Goal: Find contact information: Find contact information

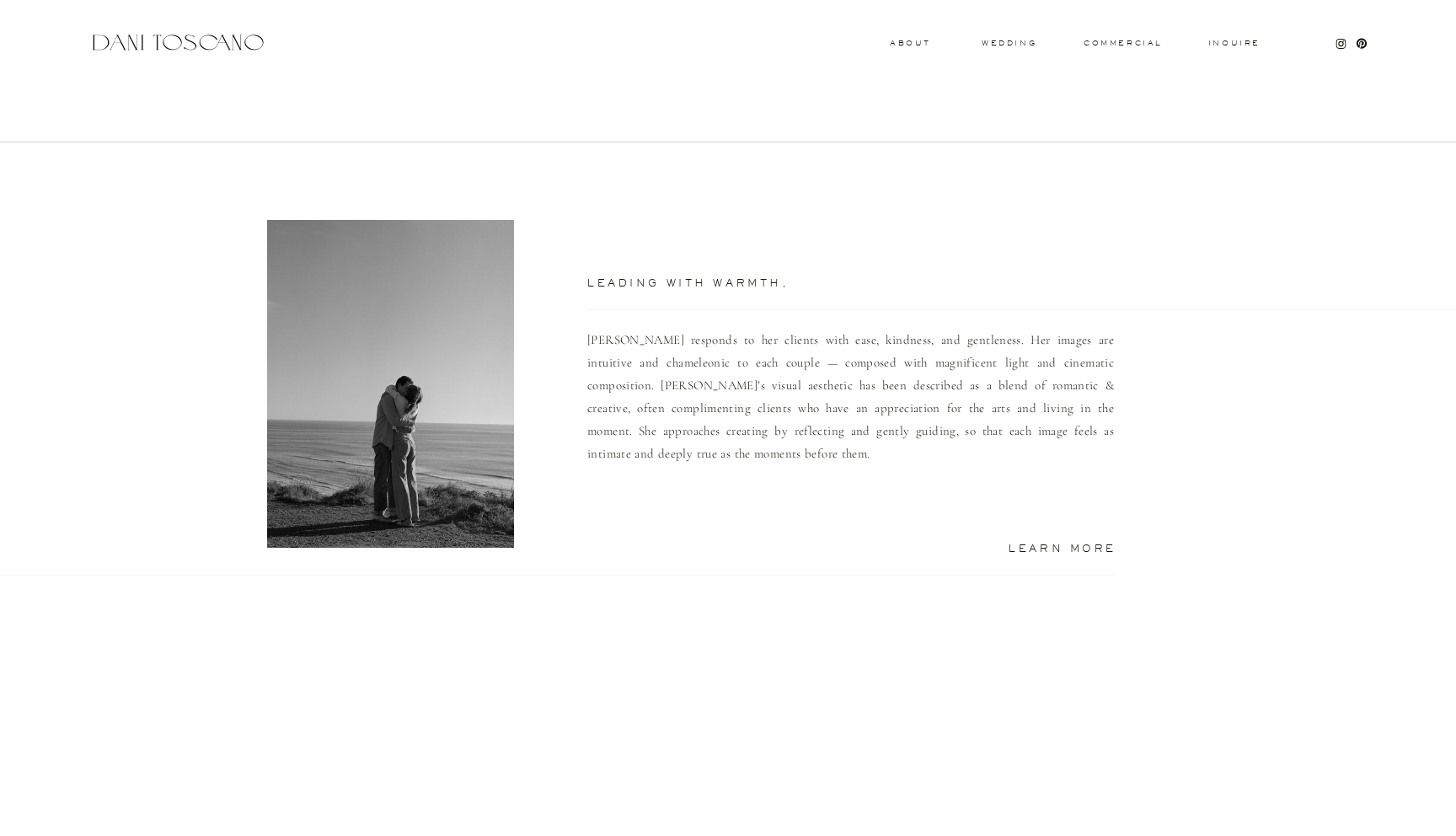
scroll to position [1043, 0]
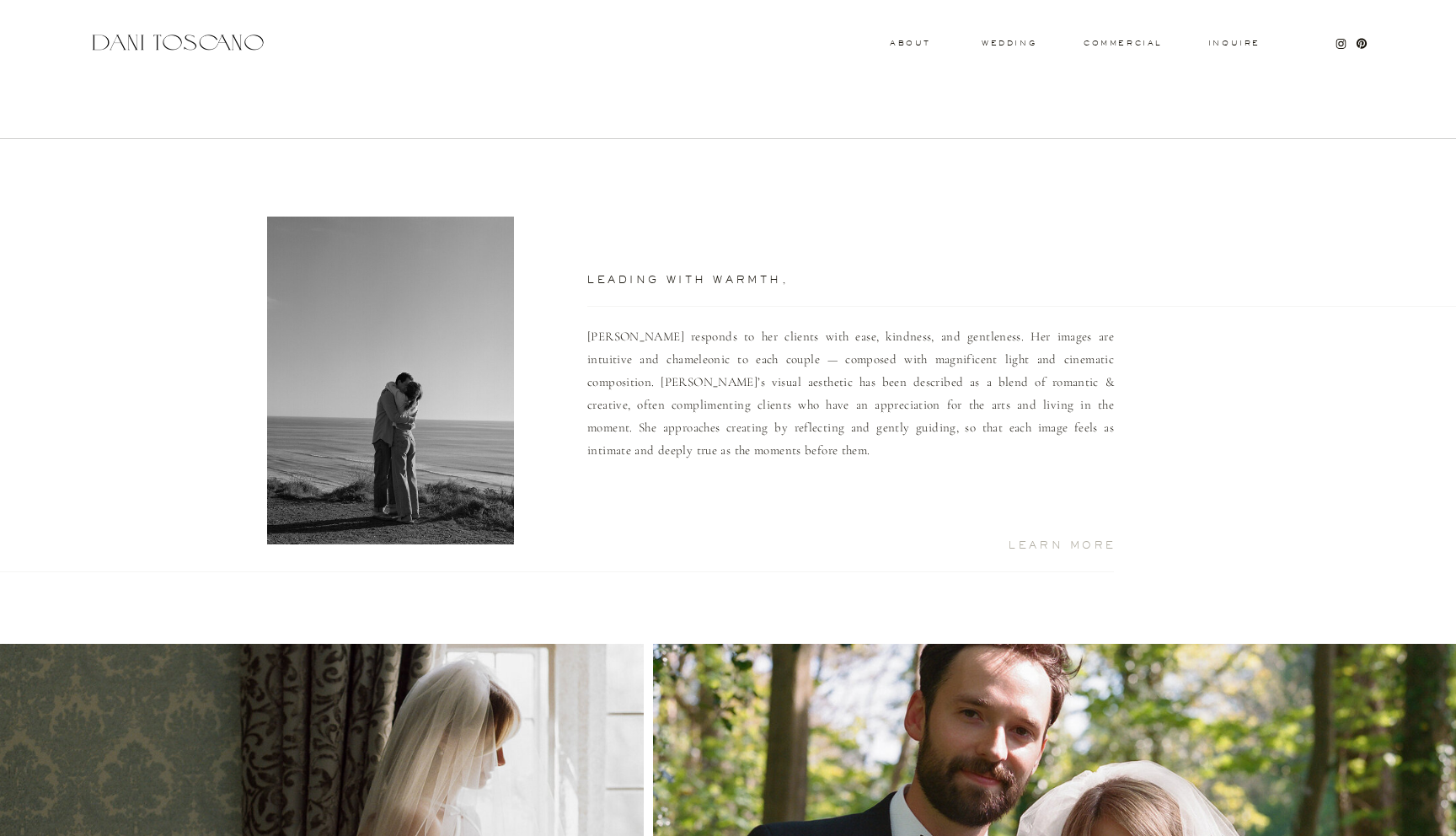
click at [1092, 548] on h2 "Learn More" at bounding box center [1043, 544] width 148 height 8
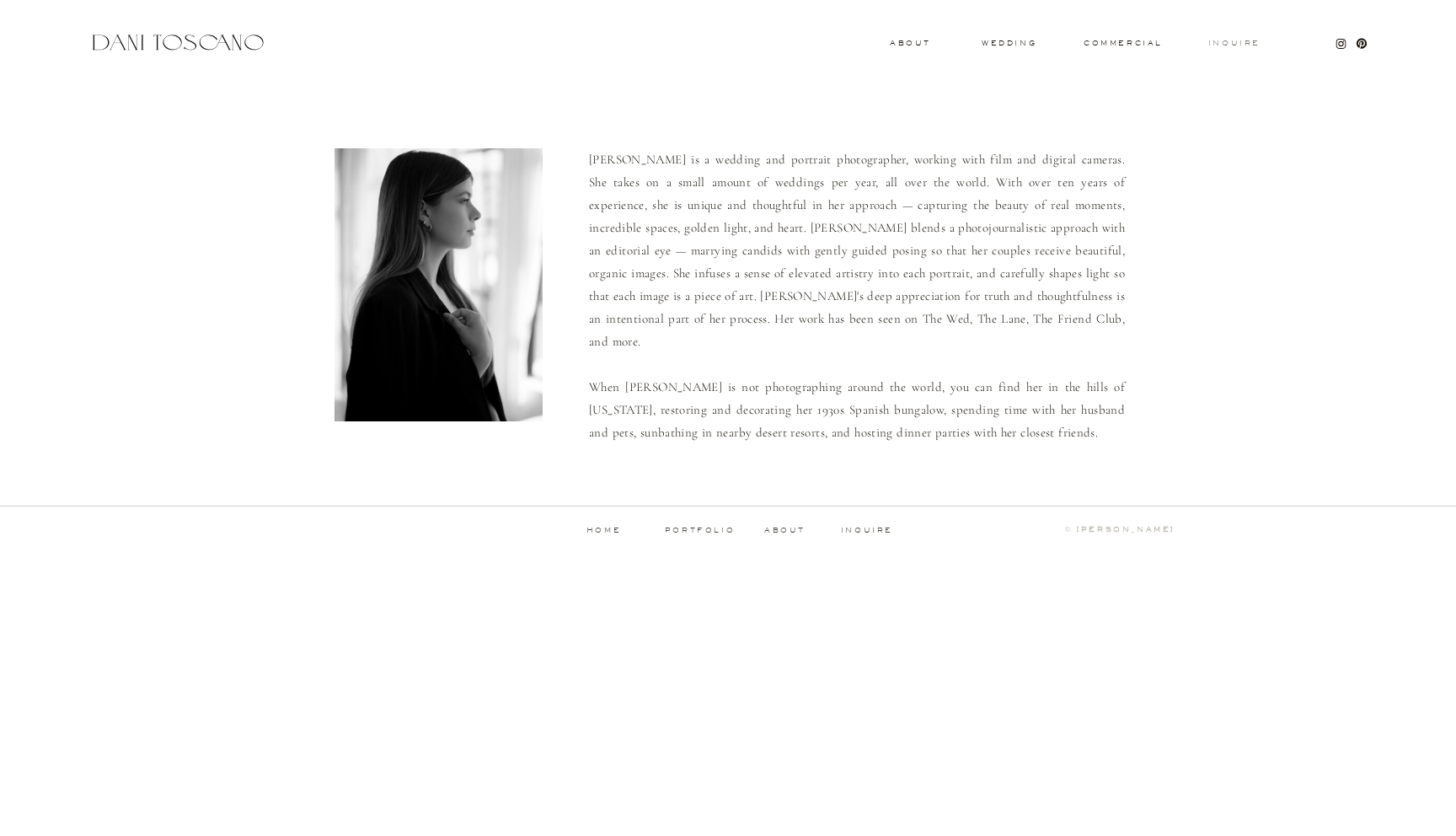
click at [1232, 42] on h3 "Inquire" at bounding box center [1234, 43] width 54 height 8
